Goal: Task Accomplishment & Management: Use online tool/utility

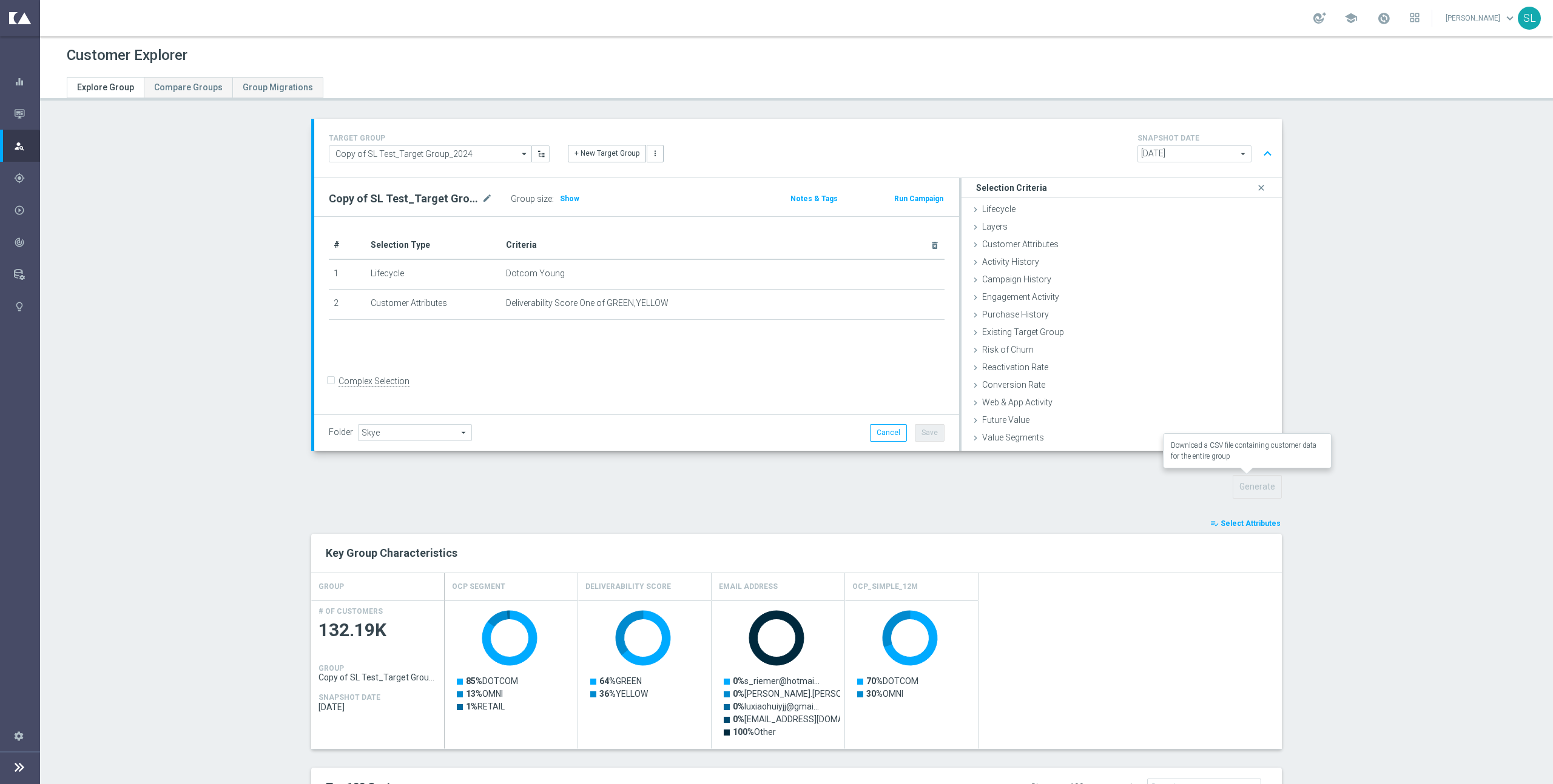
scroll to position [349, 0]
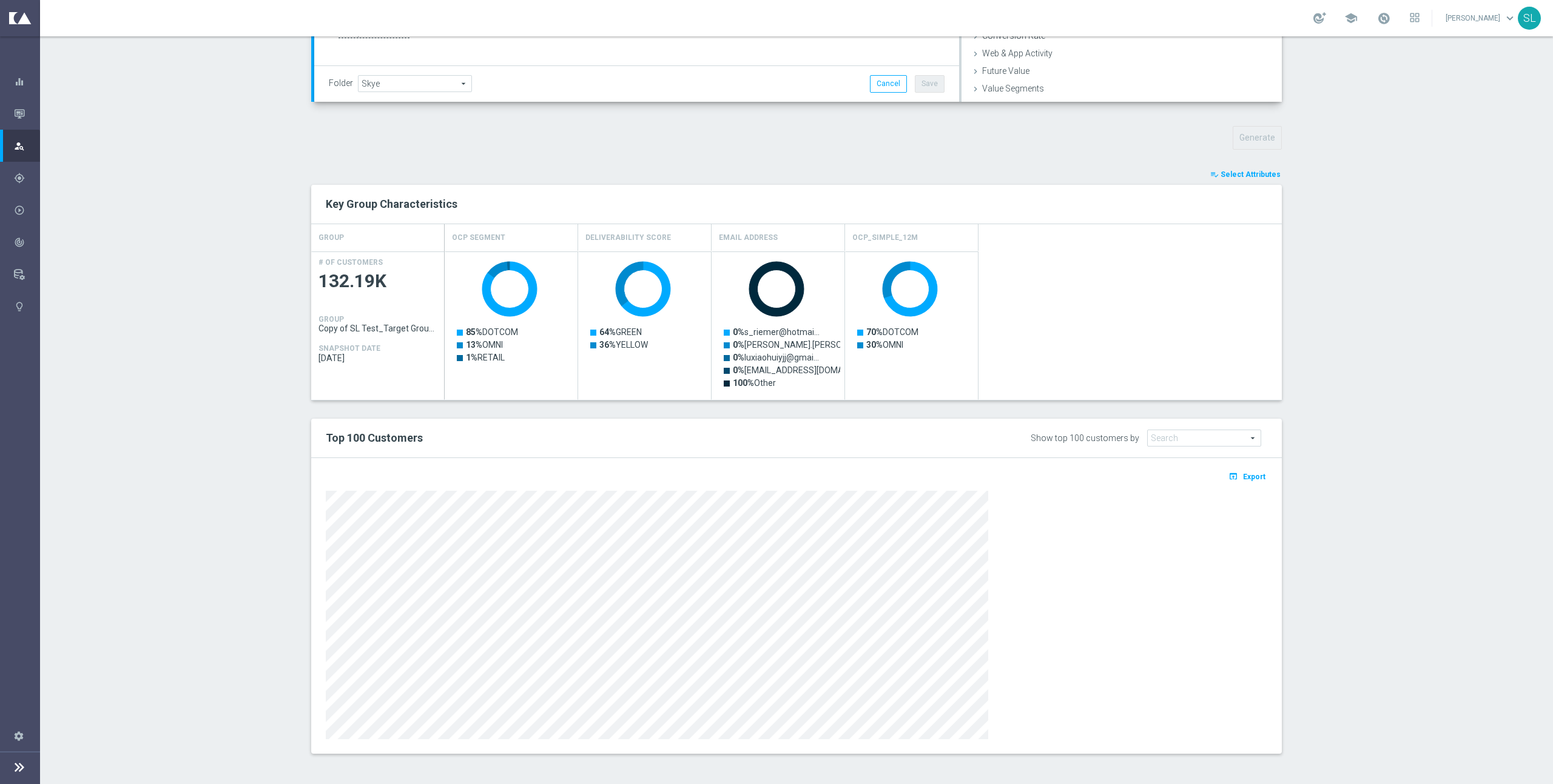
drag, startPoint x: 1227, startPoint y: 172, endPoint x: 1236, endPoint y: 170, distance: 9.2
click at [1227, 173] on span "Select Attributes" at bounding box center [1250, 174] width 60 height 8
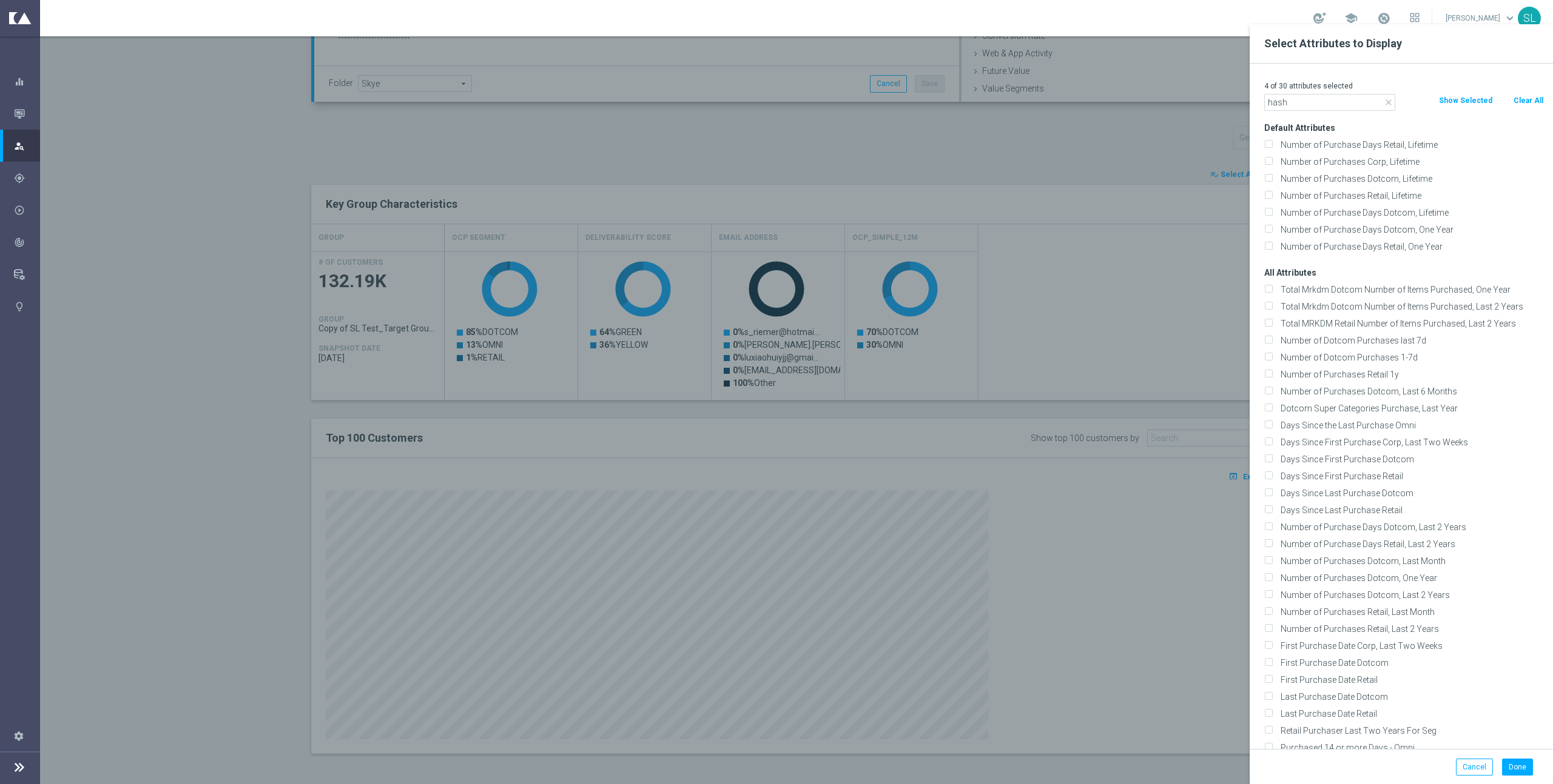
scroll to position [0, 0]
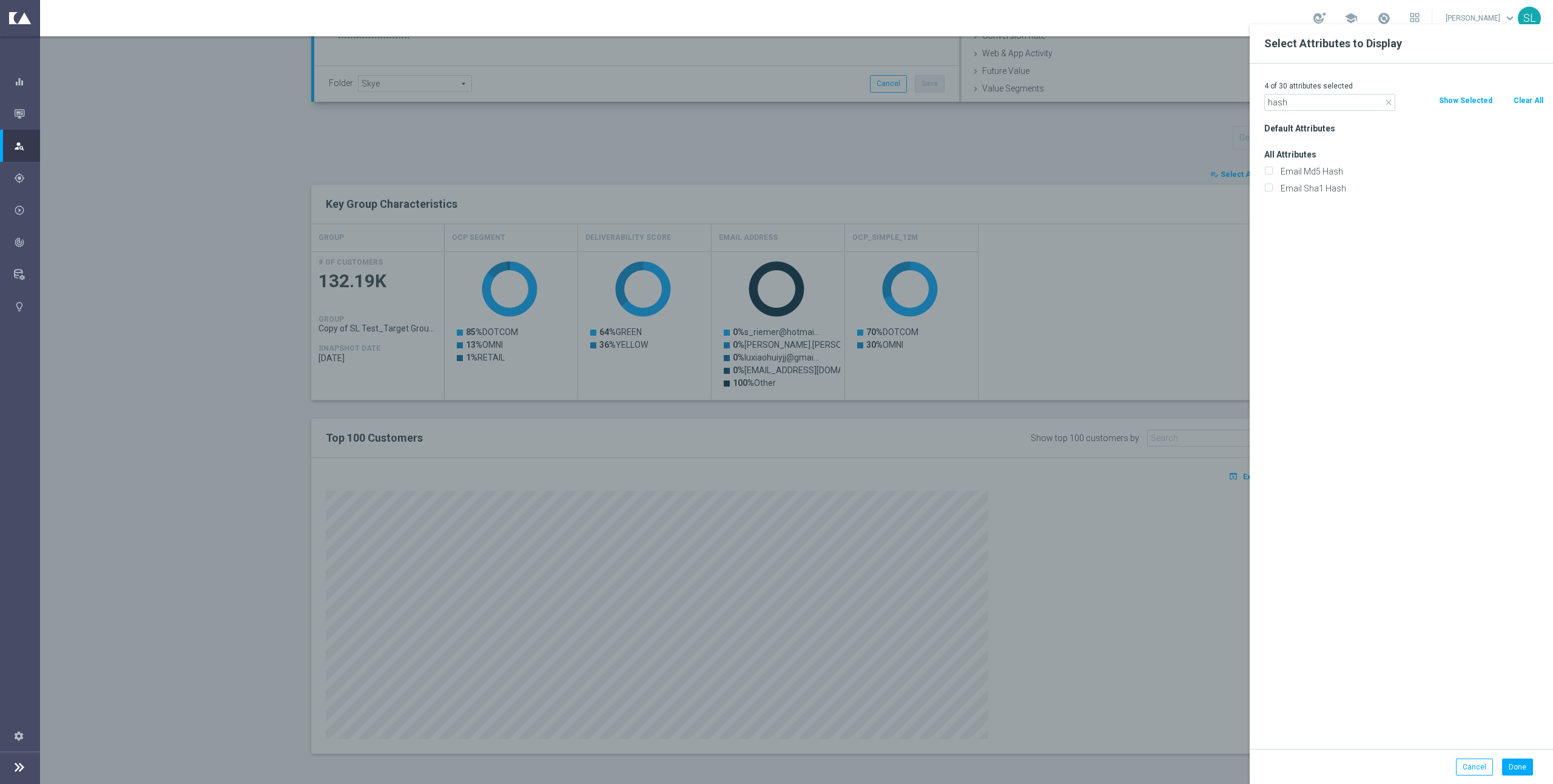
type input "hash"
drag, startPoint x: 1299, startPoint y: 157, endPoint x: 1296, endPoint y: 162, distance: 5.8
click at [1299, 157] on h3 "All Attributes" at bounding box center [1404, 155] width 279 height 11
click at [1272, 175] on div "Email Md5 Hash" at bounding box center [1404, 172] width 279 height 11
click at [1266, 187] on input "Email Sha1 Hash" at bounding box center [1268, 190] width 7 height 7
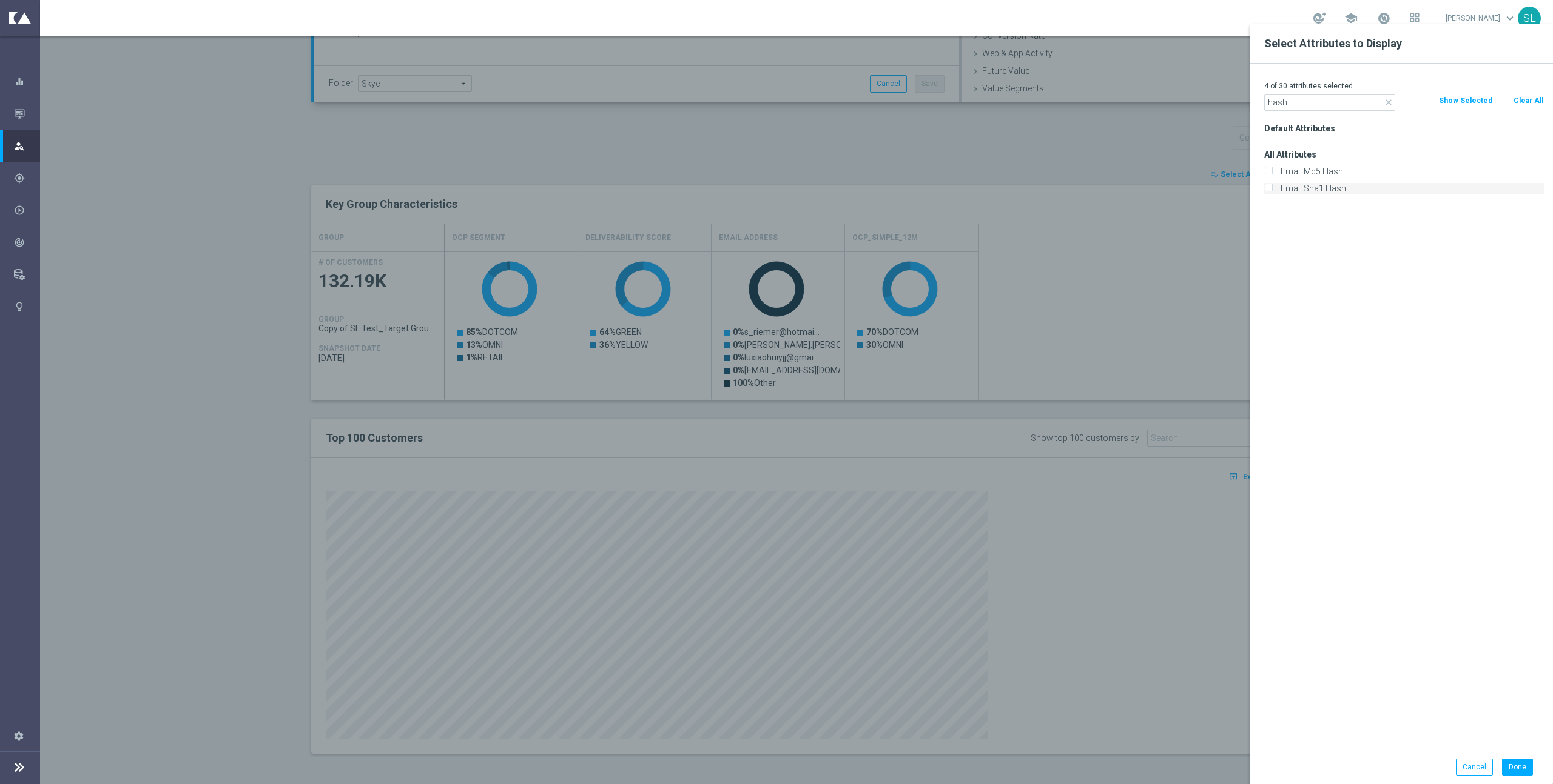
checkbox input "true"
click at [1276, 167] on label "Email Md5 Hash" at bounding box center [1410, 172] width 267 height 11
click at [1269, 169] on input "Email Md5 Hash" at bounding box center [1268, 173] width 7 height 7
checkbox input "true"
click at [1520, 768] on button "Done" at bounding box center [1517, 767] width 31 height 17
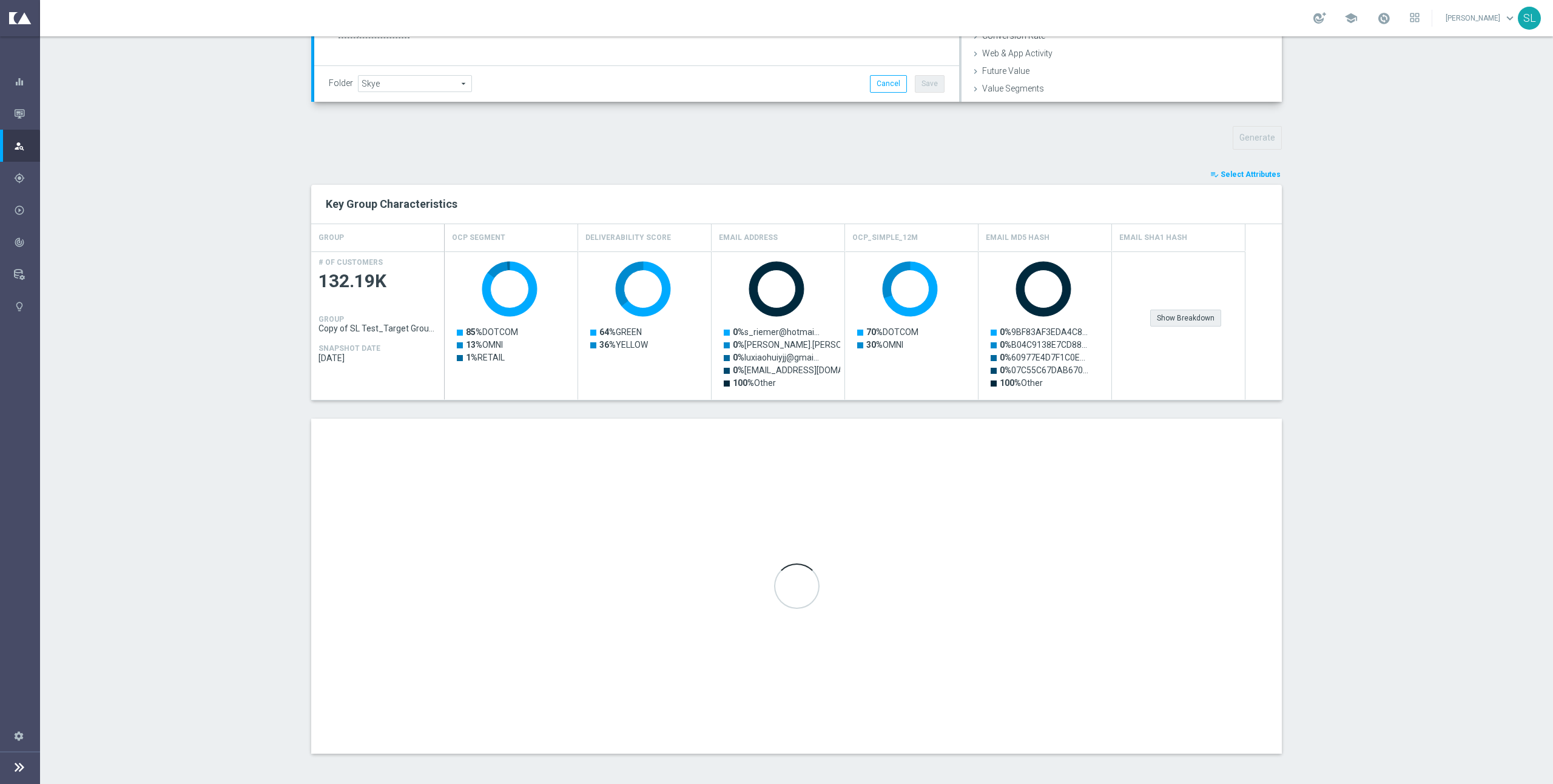
click at [1188, 319] on div "Show Breakdown" at bounding box center [1185, 318] width 71 height 17
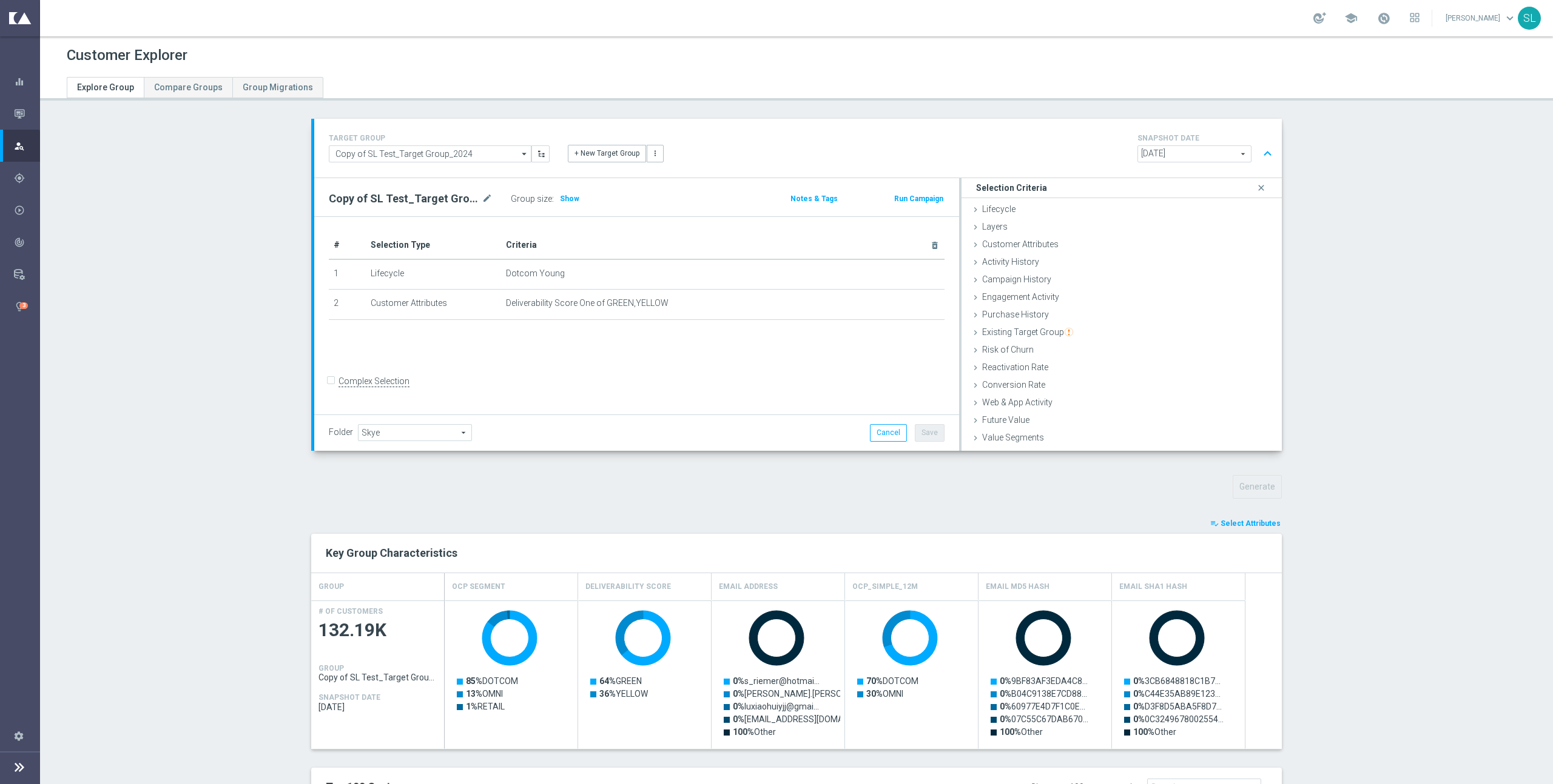
click at [815, 347] on div "# Selection Type Criteria delete_forever 1 Lifecycle Dotcom Young mode_edit del…" at bounding box center [636, 316] width 645 height 199
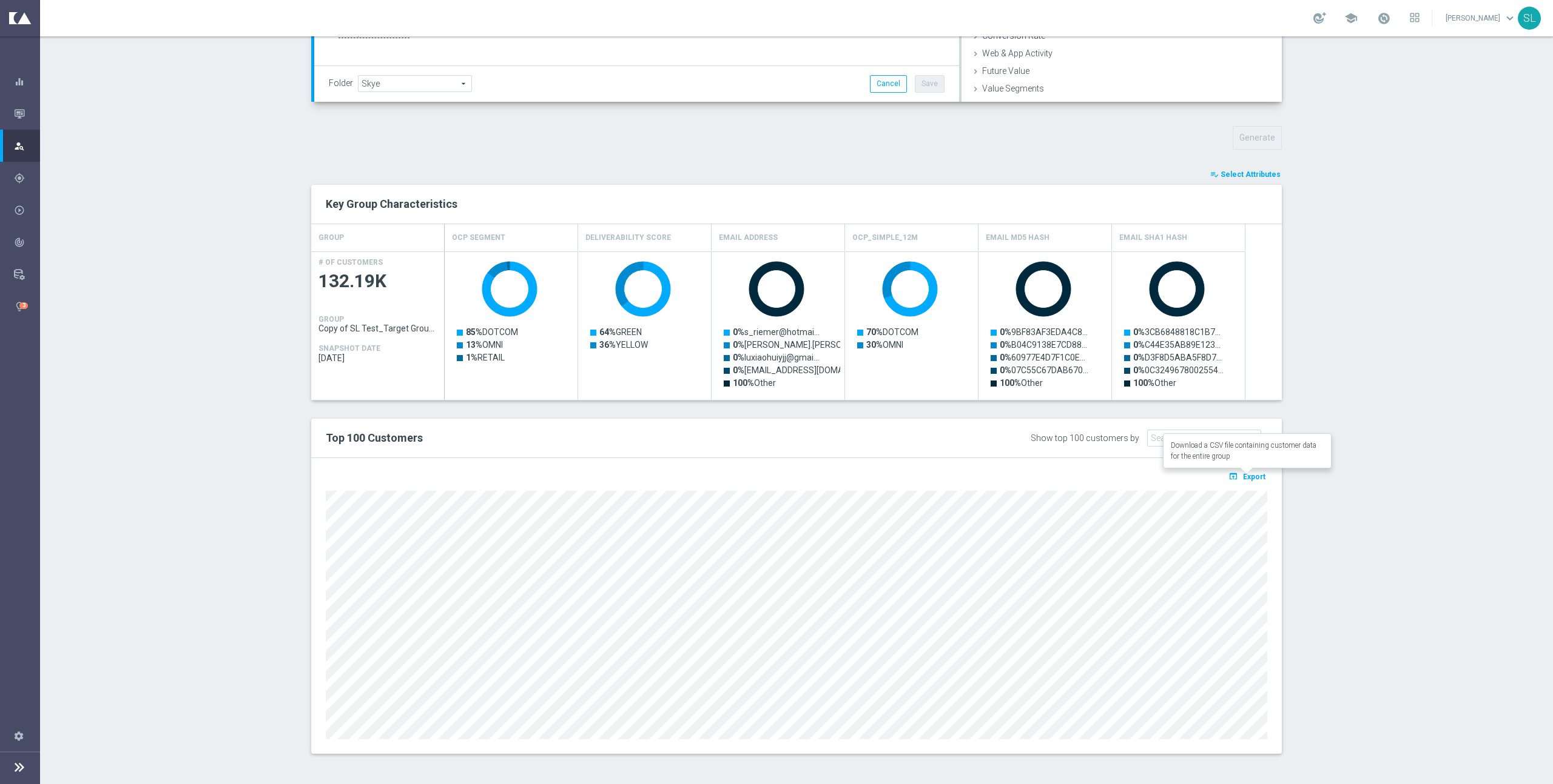
click at [1255, 477] on span "Export" at bounding box center [1254, 477] width 22 height 8
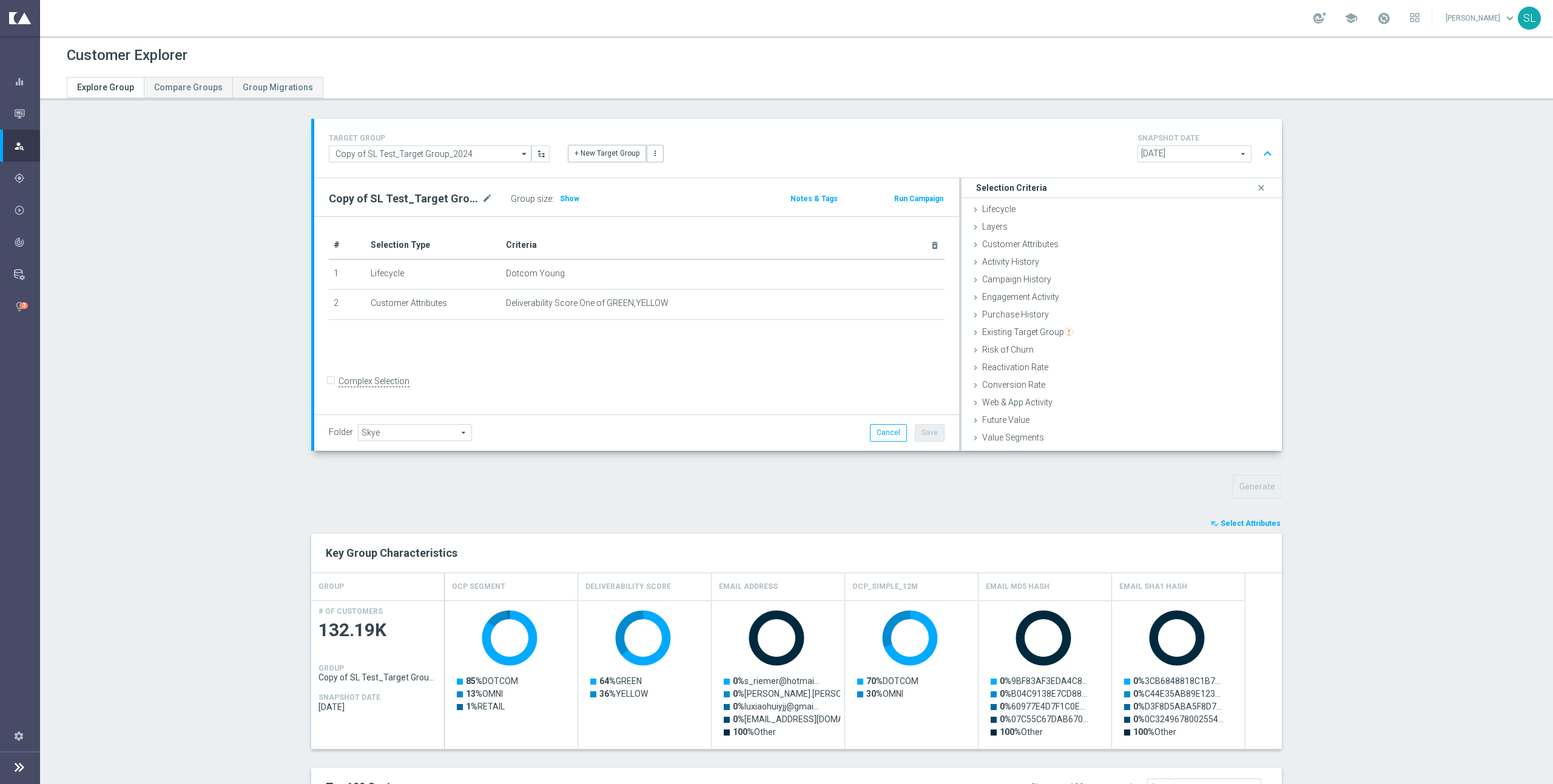
click at [653, 509] on div "TARGET GROUP Copy of SL Test_Target Group_2024 Copy of SL Test_Target Group_202…" at bounding box center [796, 620] width 1019 height 1003
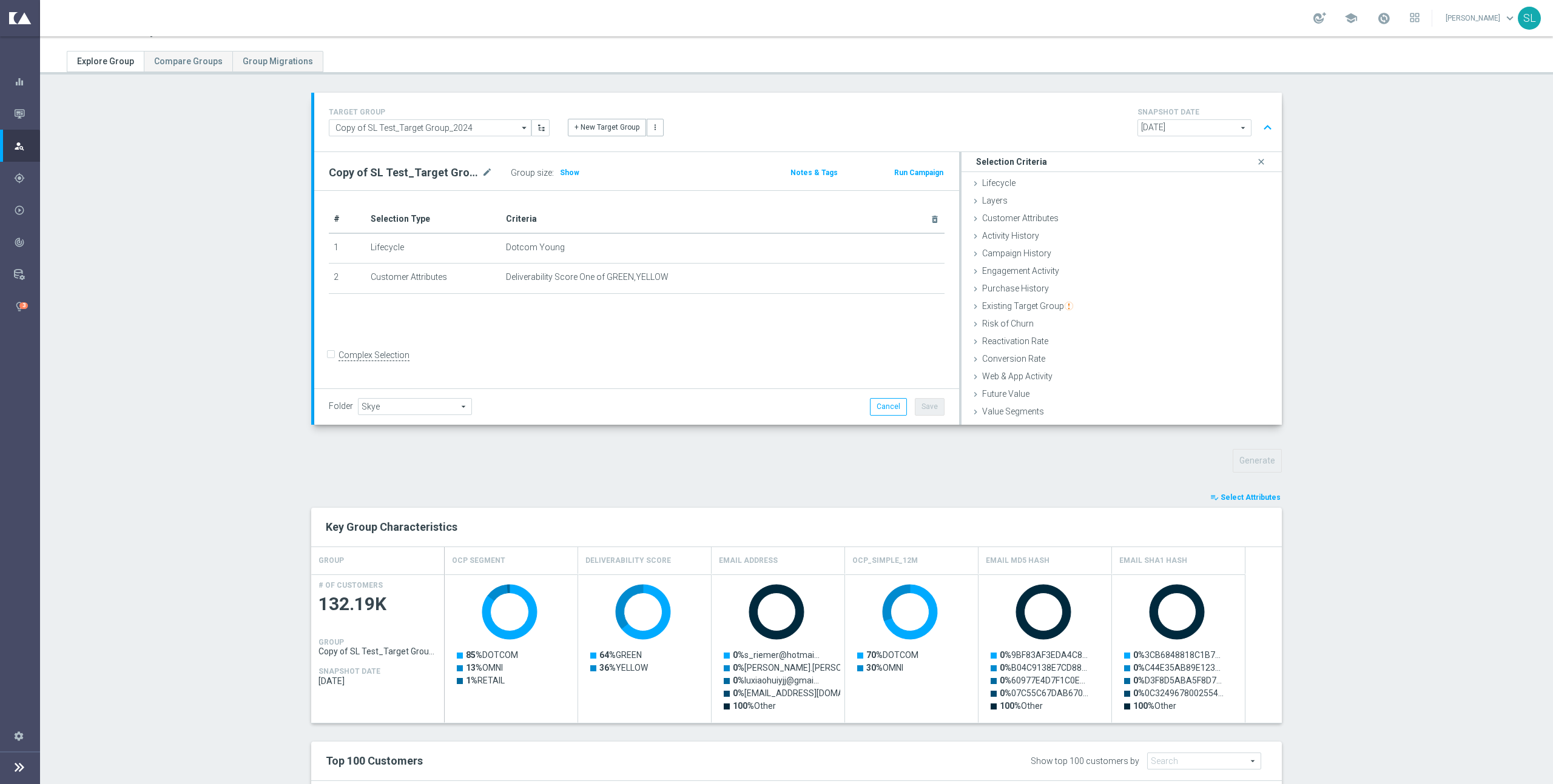
scroll to position [29, 0]
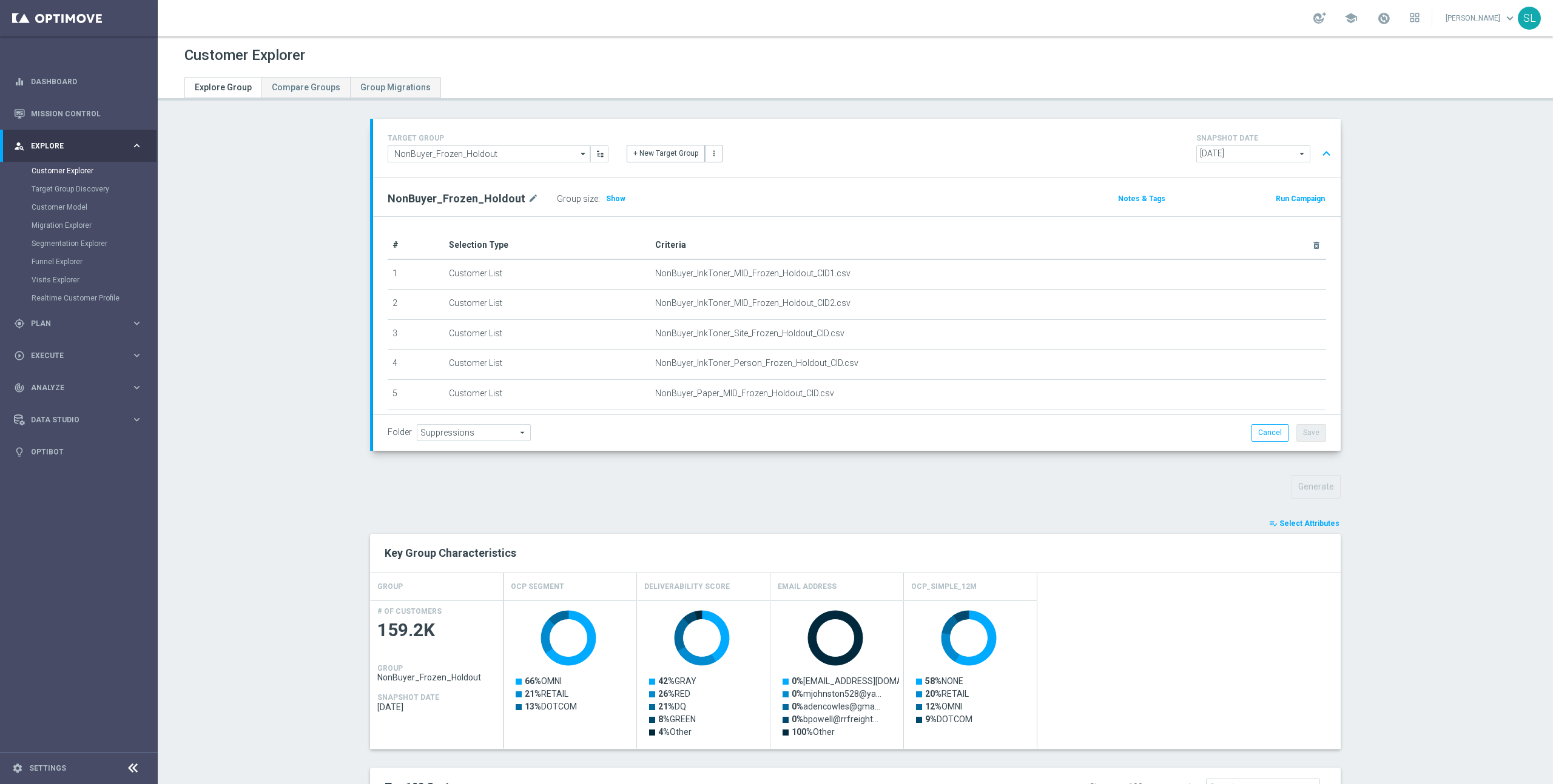
scroll to position [232, 0]
